Goal: Task Accomplishment & Management: Manage account settings

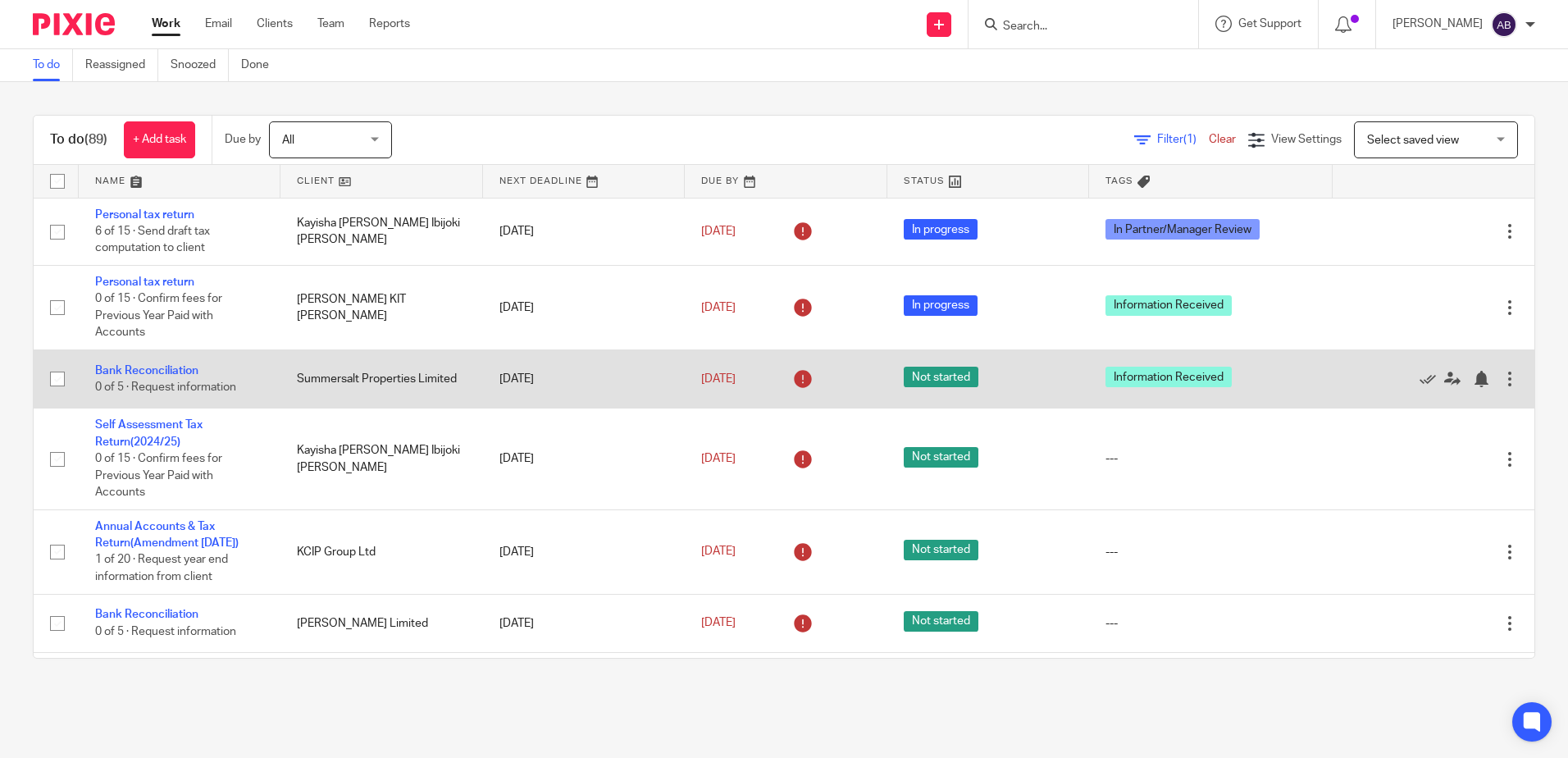
click at [145, 363] on td "Bank Reconciliation 0 of 5 · Request information" at bounding box center [180, 379] width 202 height 58
click at [145, 374] on link "Bank Reconciliation" at bounding box center [147, 371] width 103 height 11
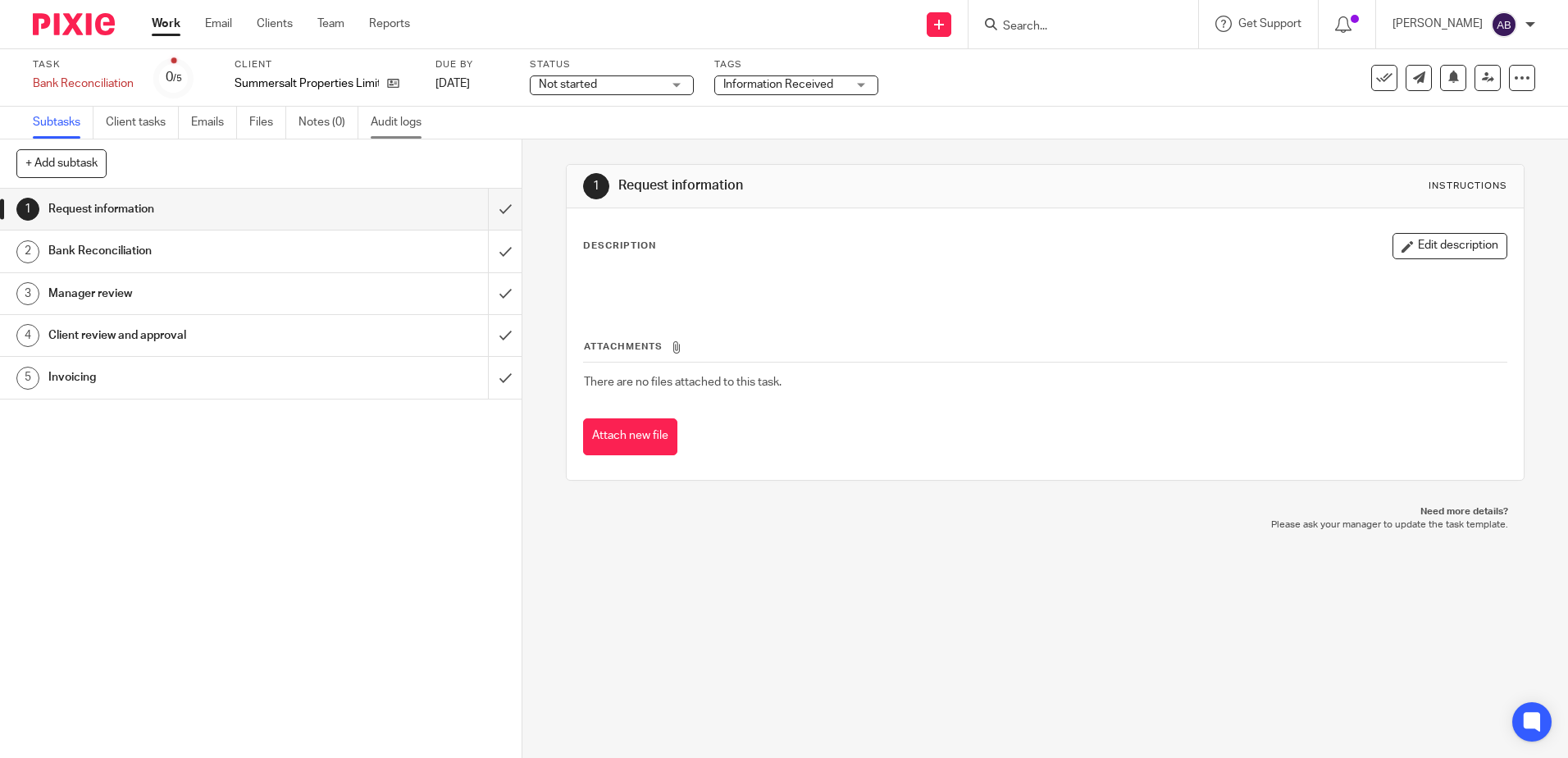
click at [384, 127] on link "Audit logs" at bounding box center [402, 123] width 63 height 32
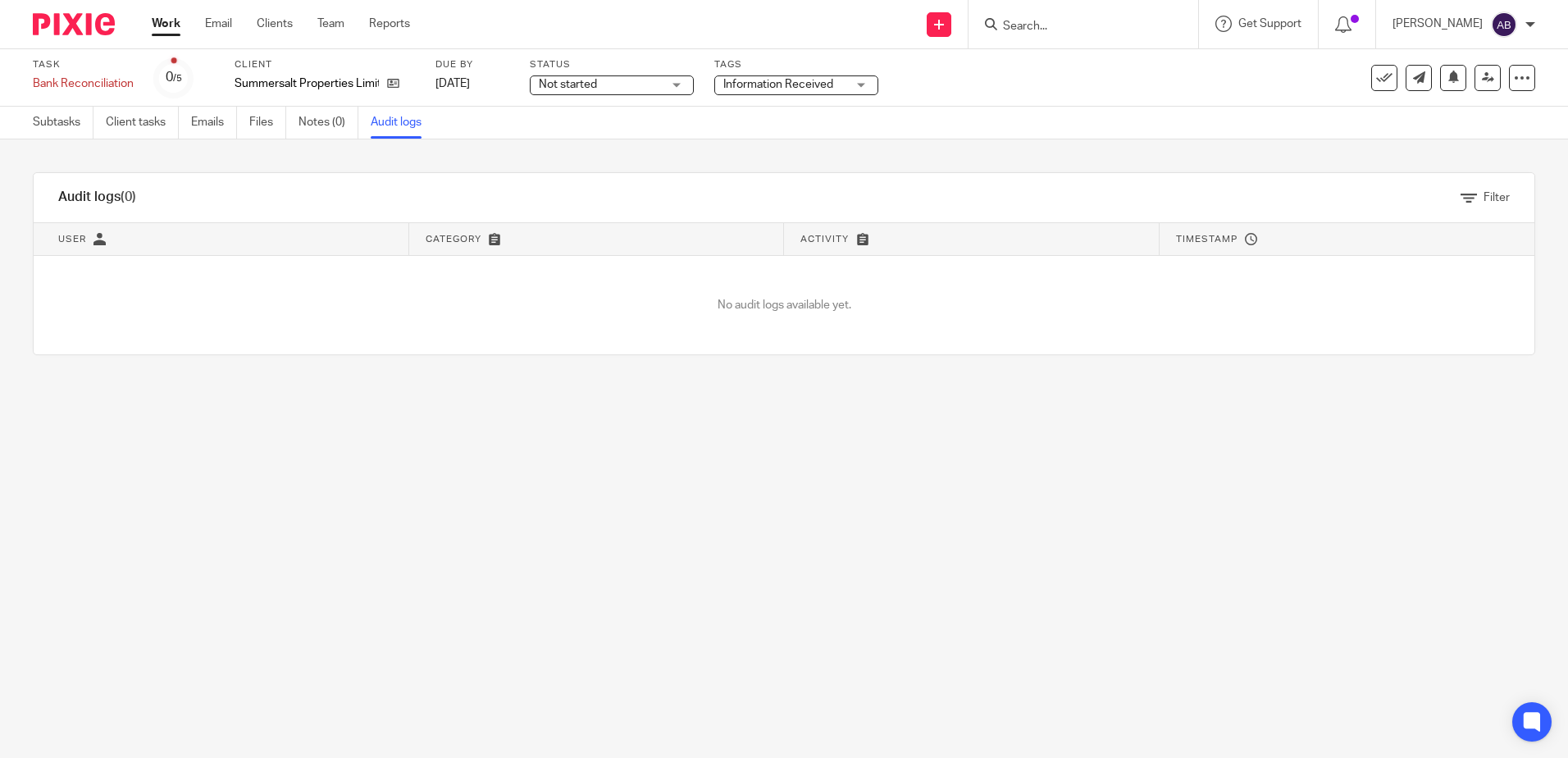
click at [603, 330] on td "No audit logs available yet." at bounding box center [784, 305] width 1501 height 99
click at [797, 78] on span "Information Received" at bounding box center [784, 85] width 123 height 17
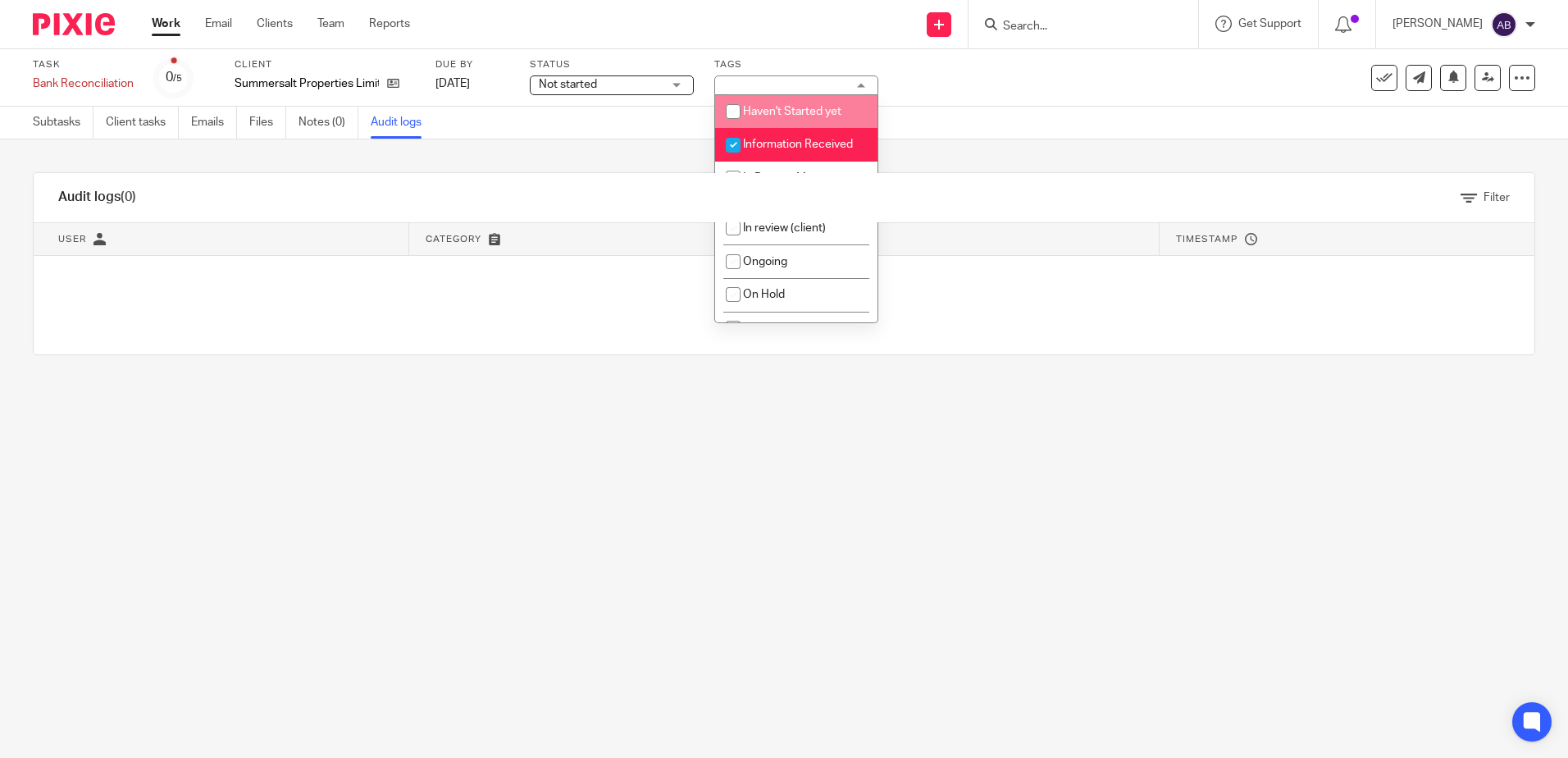
click at [736, 114] on input "checkbox" at bounding box center [733, 112] width 31 height 31
checkbox input "true"
click at [740, 141] on input "checkbox" at bounding box center [733, 145] width 31 height 31
checkbox input "false"
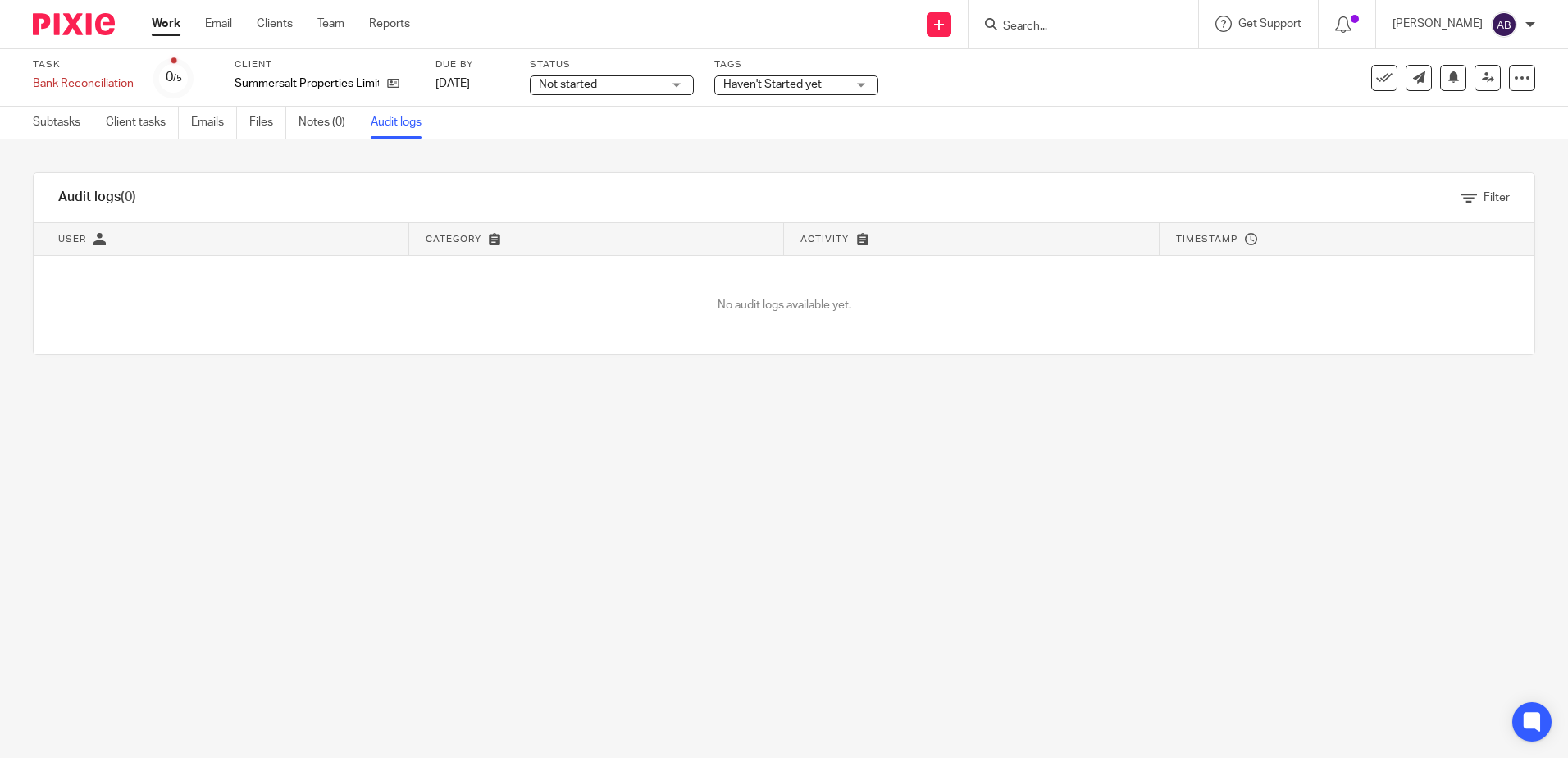
click at [170, 30] on link "Work" at bounding box center [166, 23] width 29 height 16
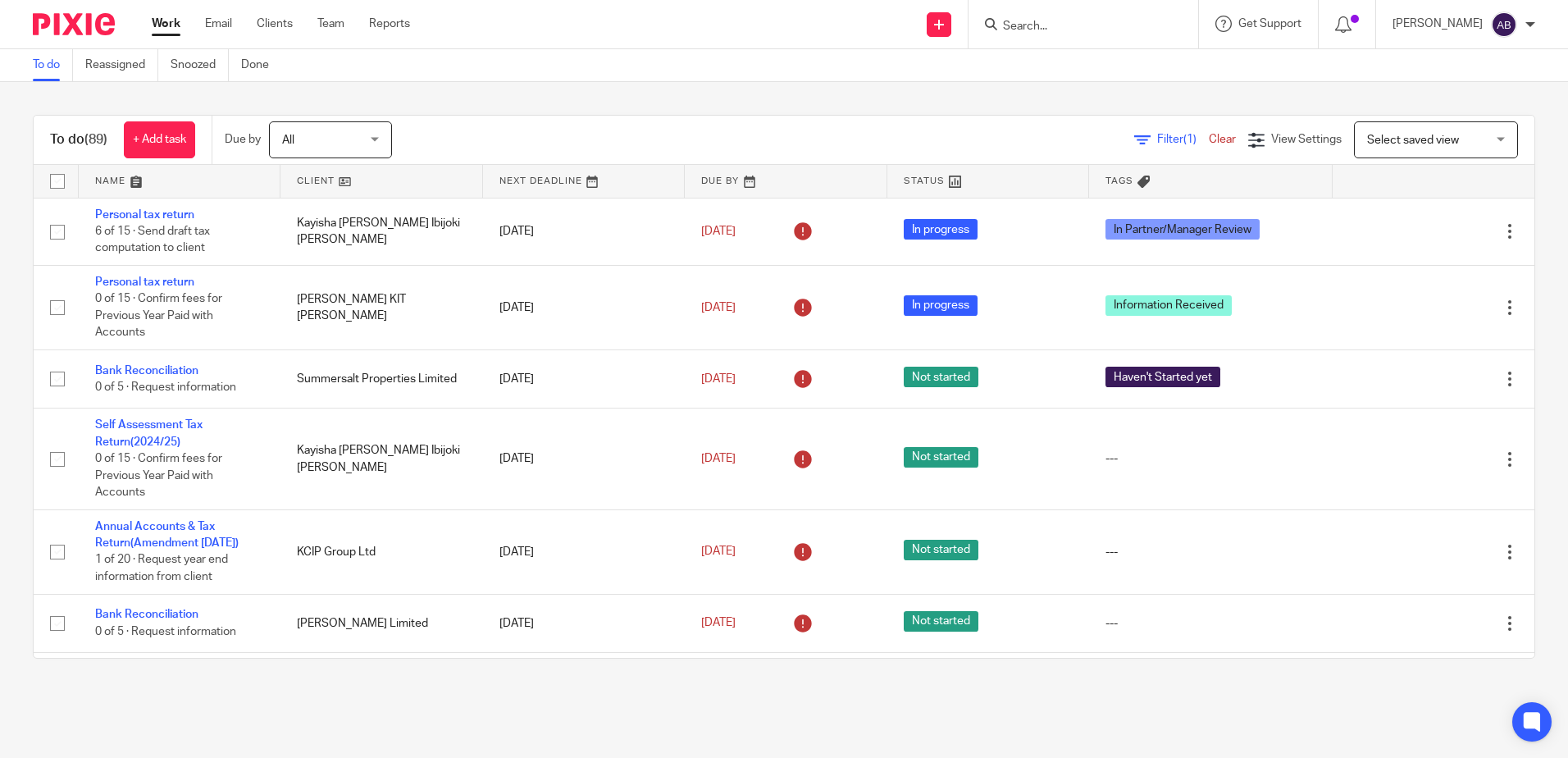
click at [1106, 48] on div at bounding box center [1083, 24] width 230 height 49
click at [1102, 27] on input "Search" at bounding box center [1075, 27] width 148 height 14
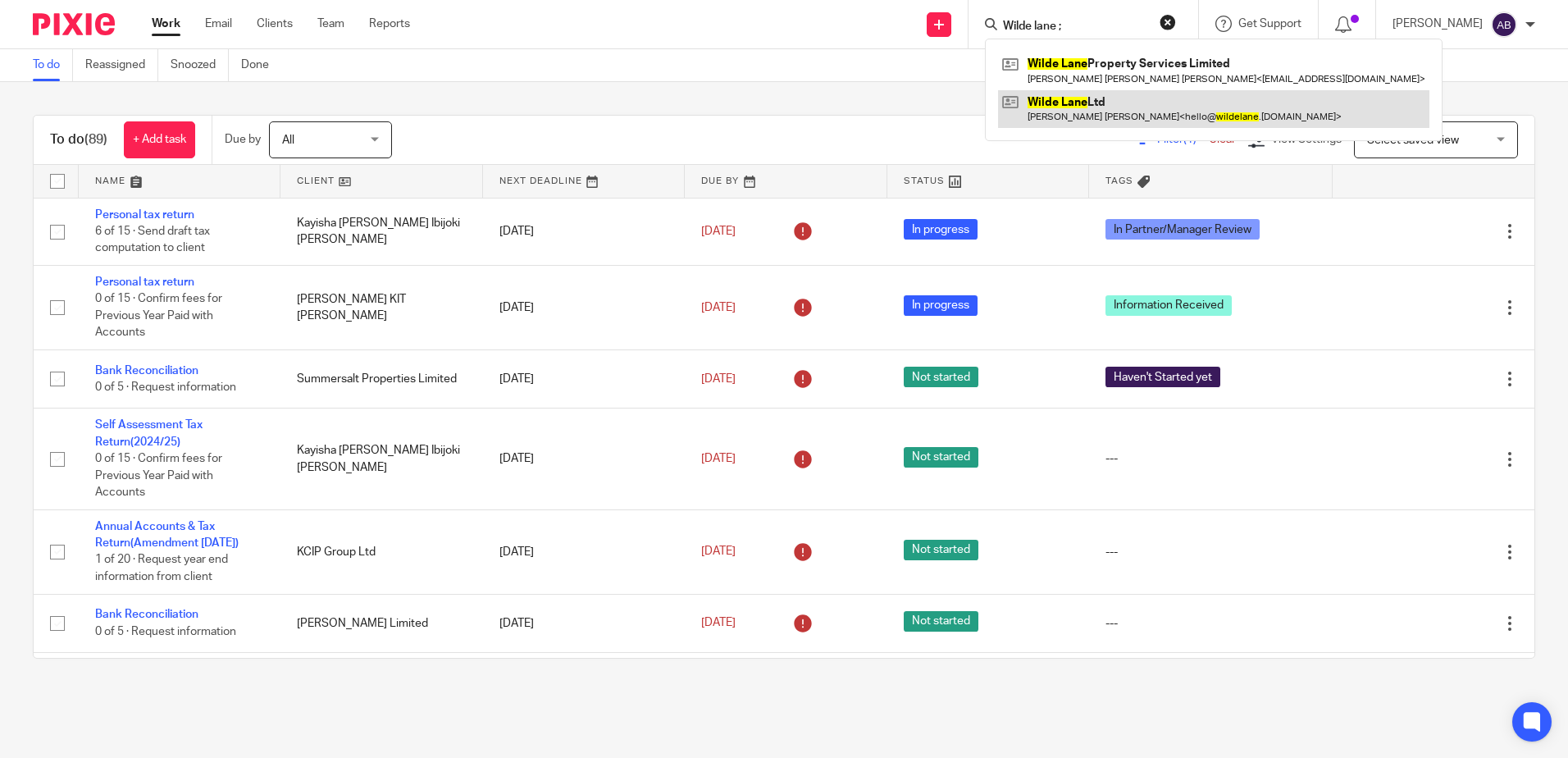
type input "Wilde lane ;"
click at [1095, 103] on link at bounding box center [1213, 110] width 432 height 38
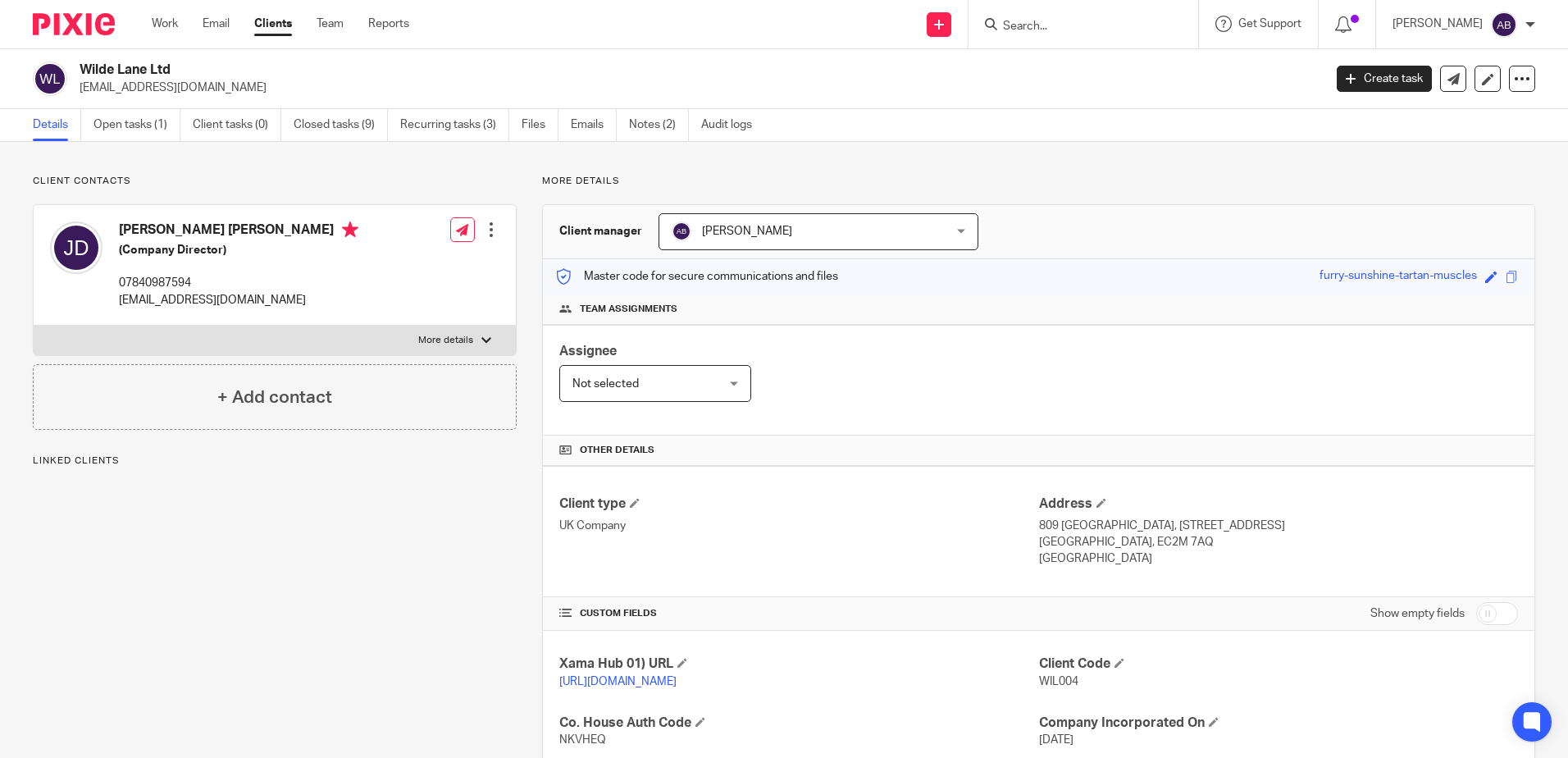
click at [88, 118] on ul "Details Open tasks (1) Client tasks (0) Closed tasks (9) Recurring tasks (3) Fi…" at bounding box center [404, 125] width 744 height 32
click at [132, 124] on link "Open tasks (1)" at bounding box center [136, 125] width 87 height 32
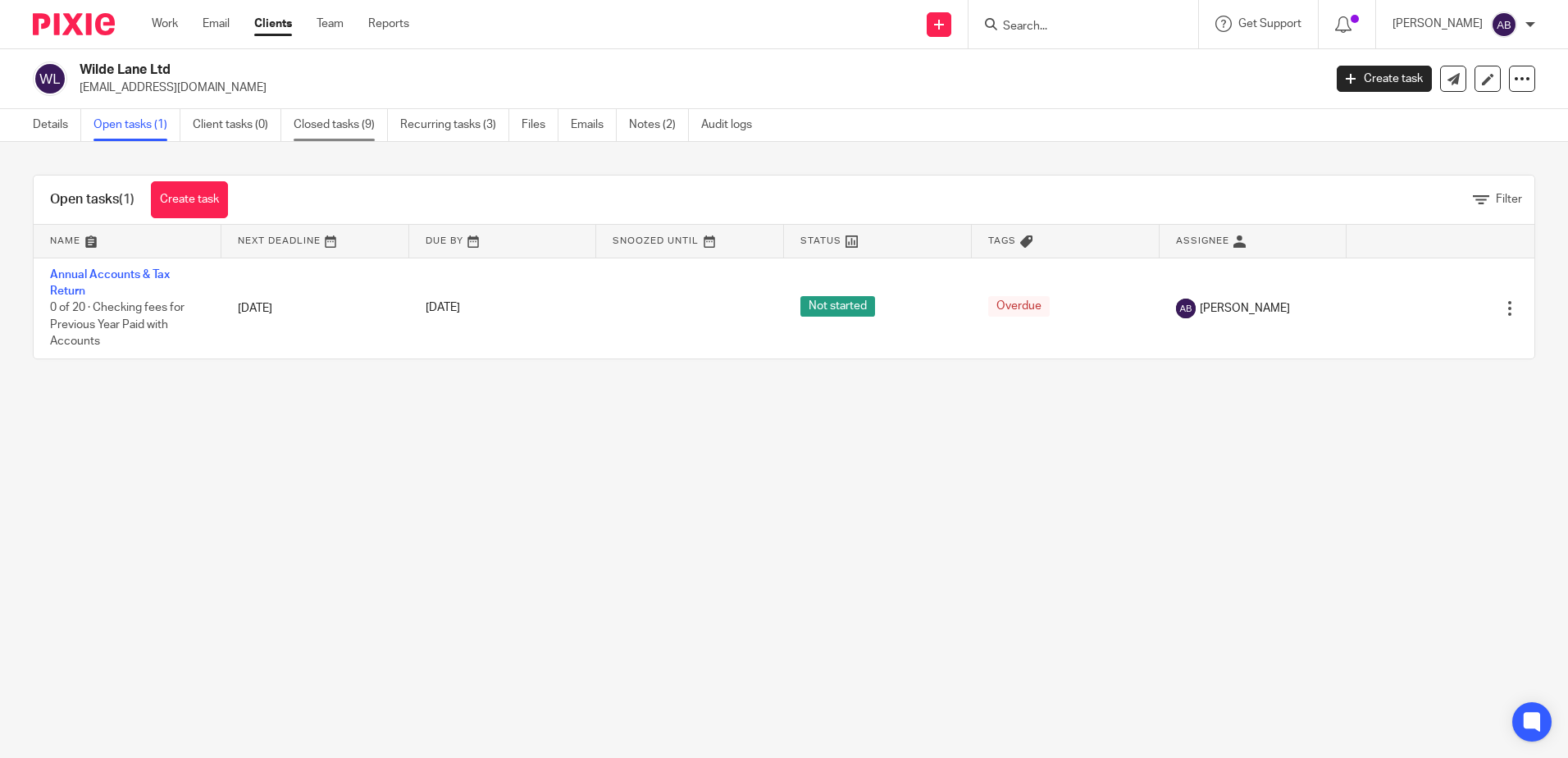
click at [353, 124] on link "Closed tasks (9)" at bounding box center [340, 125] width 94 height 32
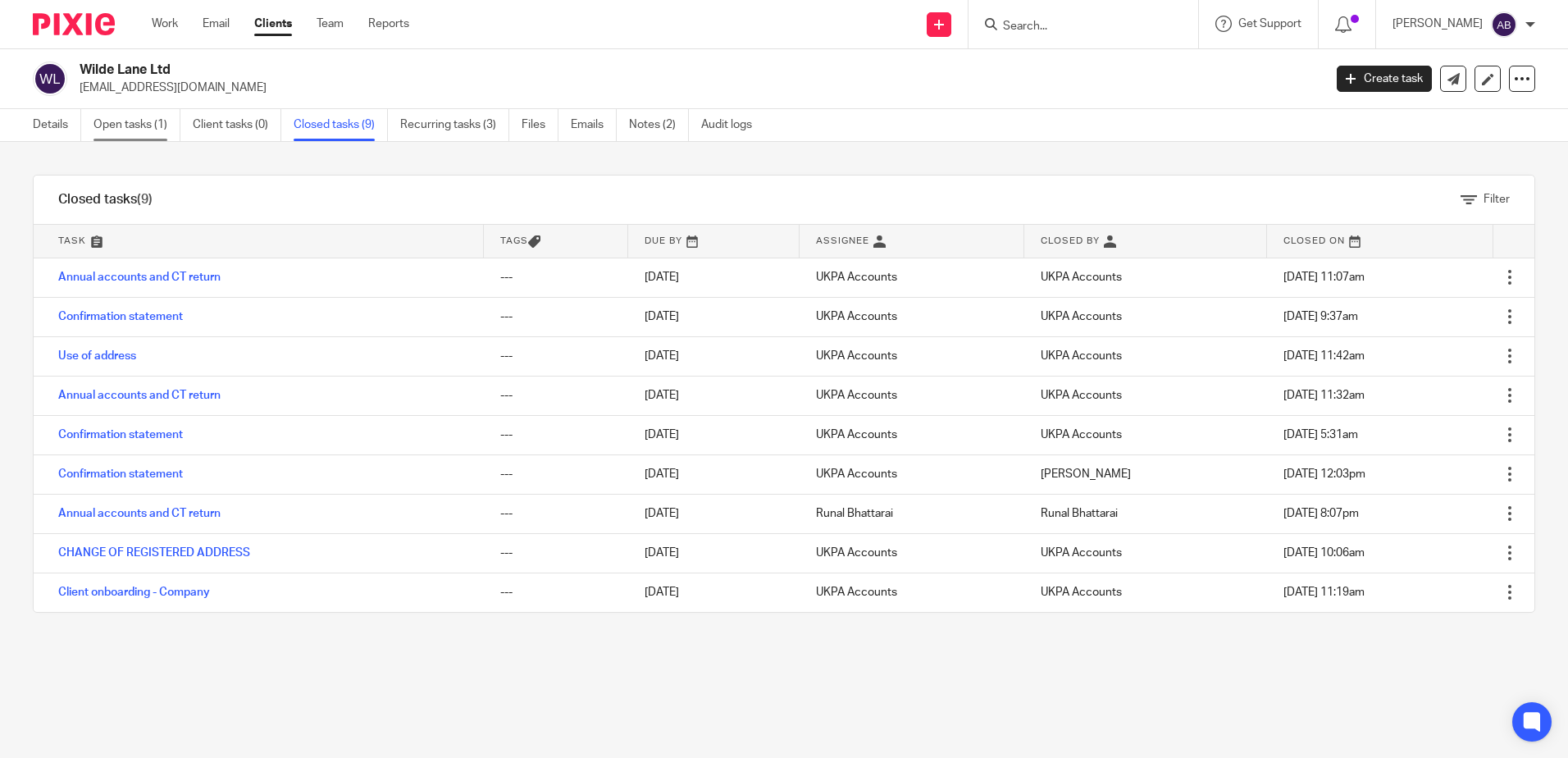
click at [143, 132] on link "Open tasks (1)" at bounding box center [136, 125] width 87 height 32
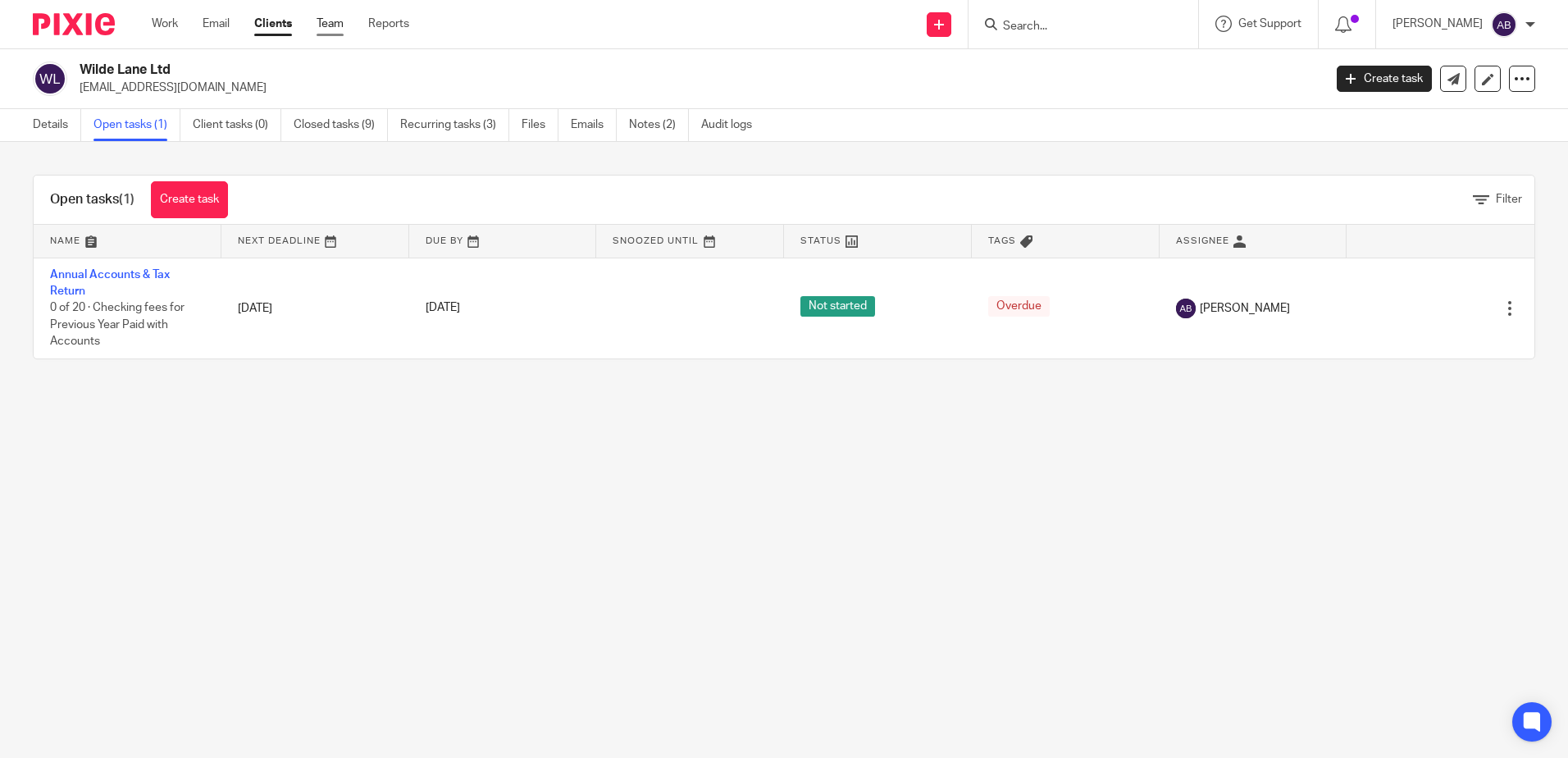
click at [323, 19] on link "Team" at bounding box center [330, 23] width 27 height 16
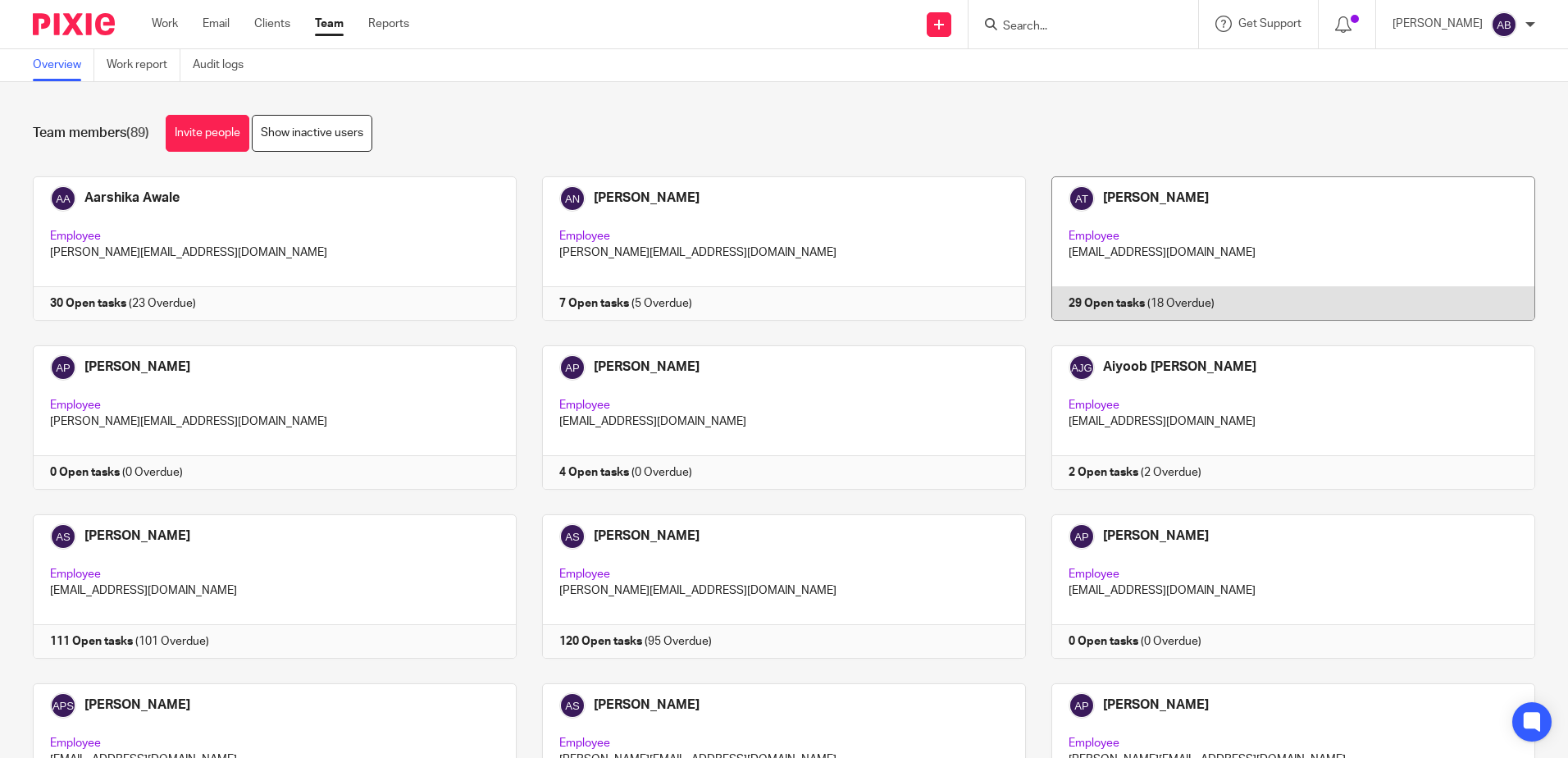
click at [1150, 200] on link at bounding box center [1281, 248] width 509 height 144
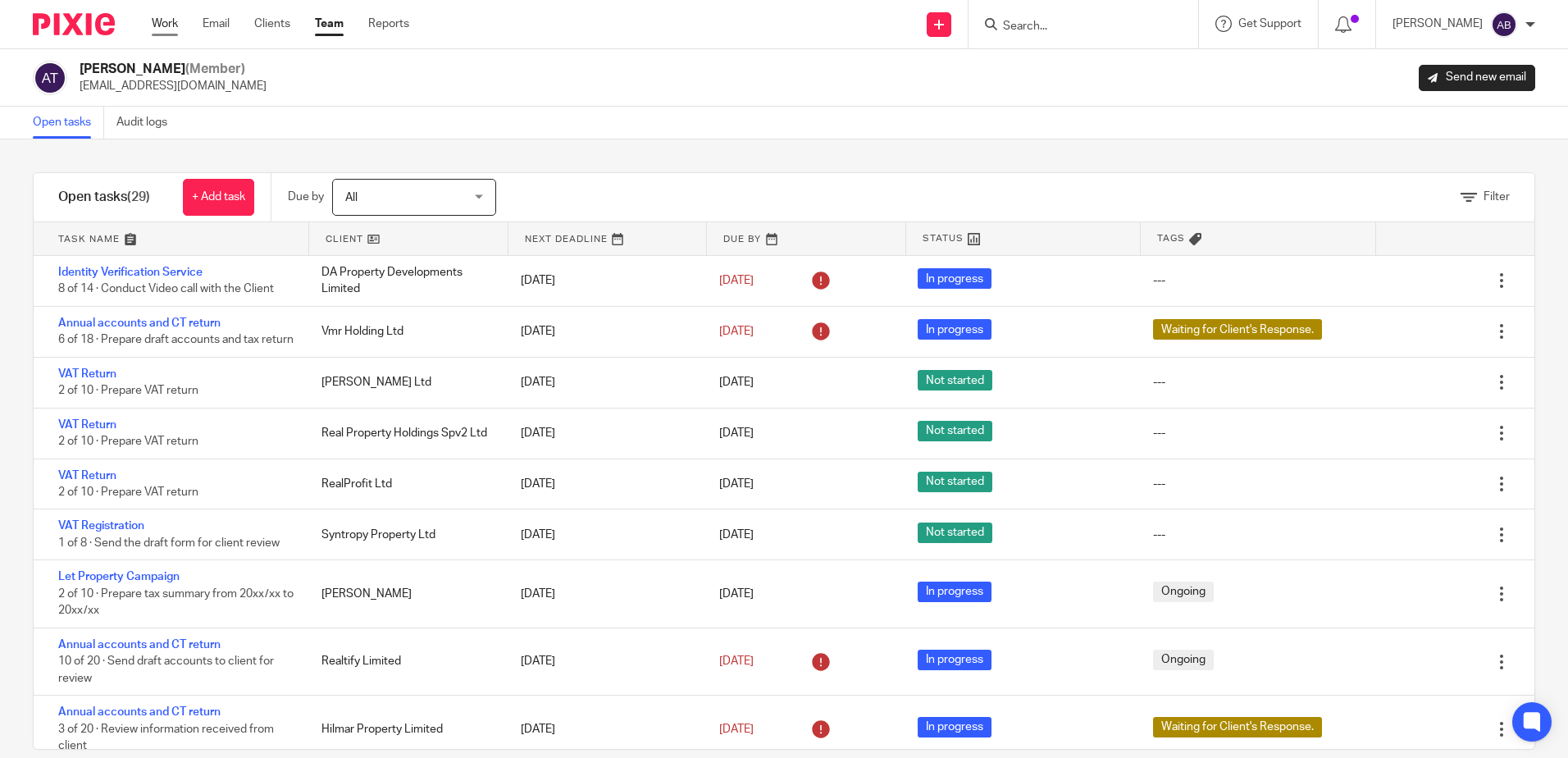
click at [158, 21] on link "Work" at bounding box center [165, 23] width 27 height 16
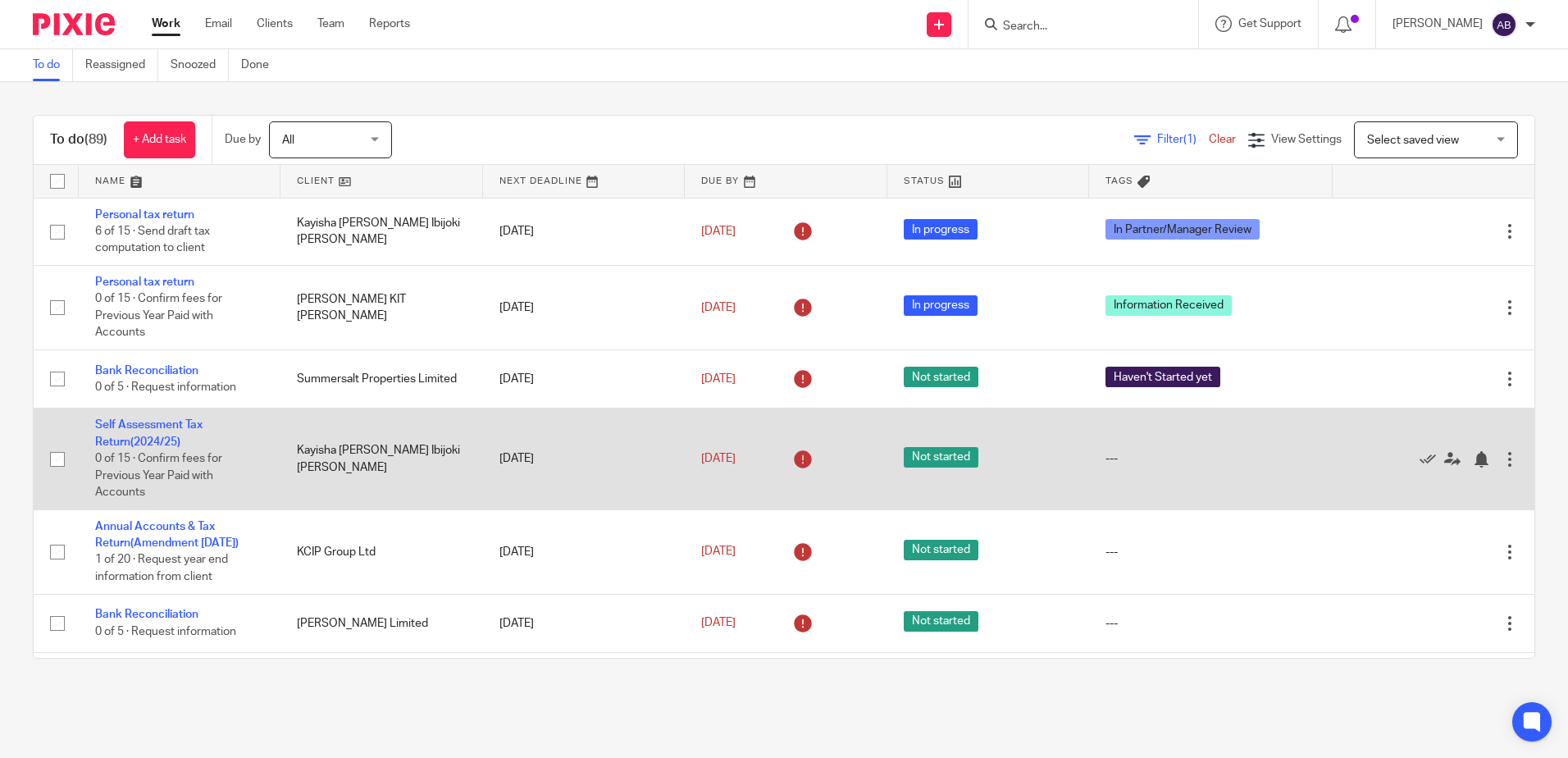
click at [544, 462] on td "[DATE]" at bounding box center [584, 460] width 202 height 101
